Goal: Book appointment/travel/reservation

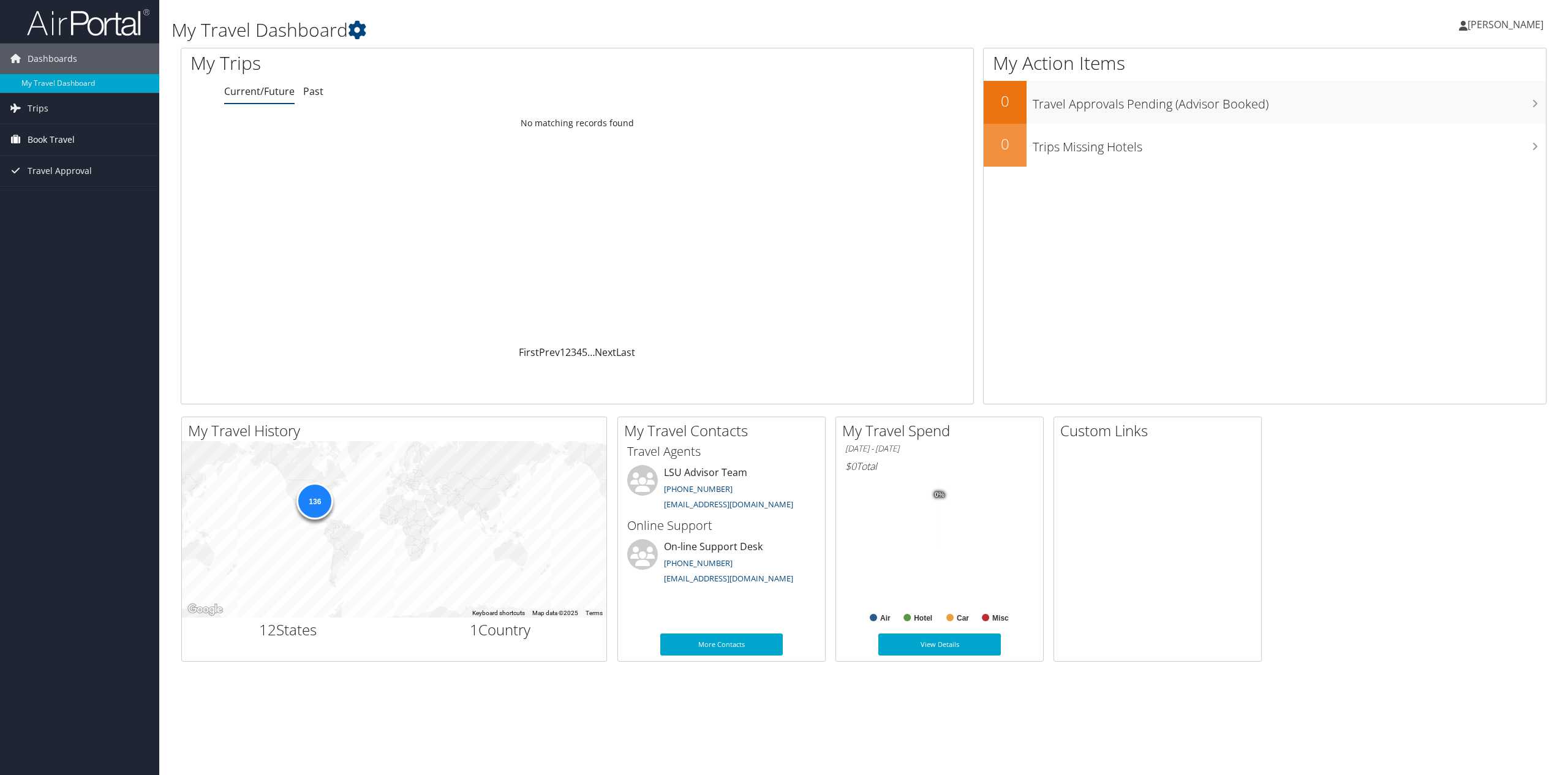
click at [46, 141] on span "Book Travel" at bounding box center [51, 139] width 47 height 31
click at [74, 186] on link "Book/Manage Online Trips" at bounding box center [80, 182] width 159 height 19
